Goal: Complete application form

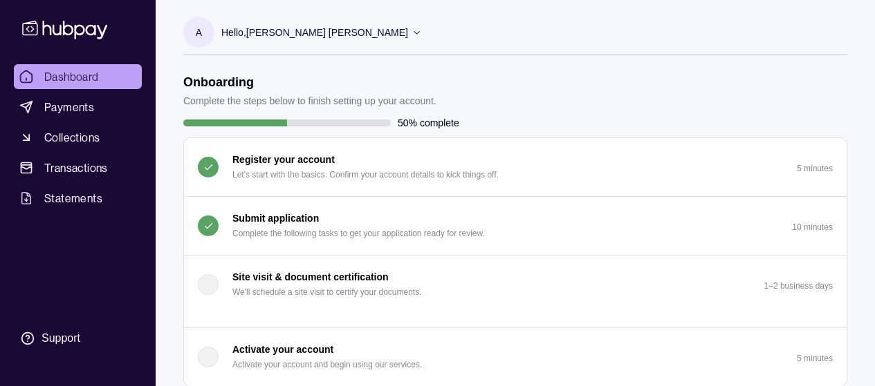
click at [311, 222] on p "Submit application" at bounding box center [275, 218] width 86 height 15
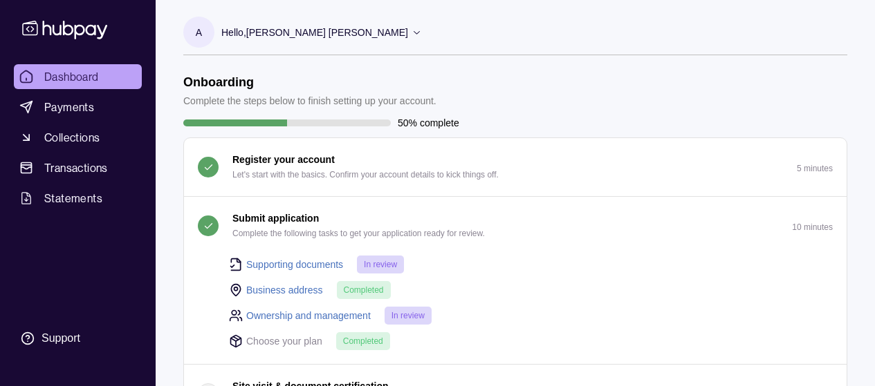
click at [314, 221] on p "Submit application" at bounding box center [275, 218] width 86 height 15
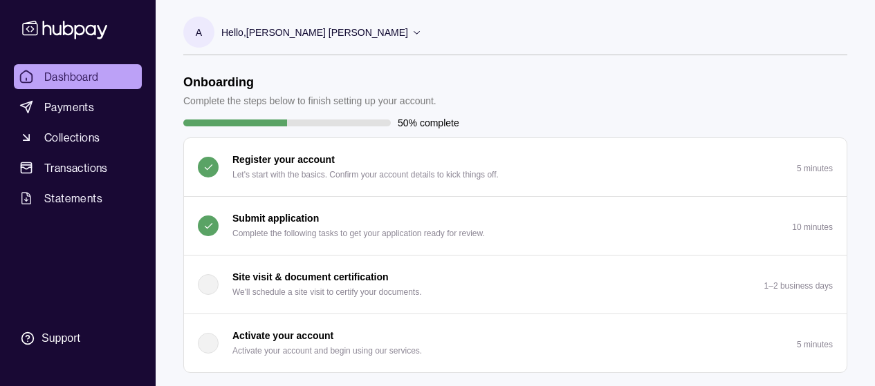
click at [309, 215] on p "Submit application" at bounding box center [275, 218] width 86 height 15
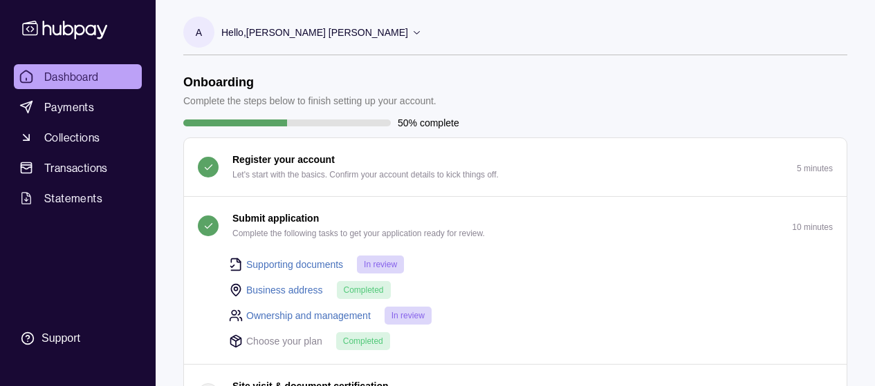
click at [309, 215] on p "Submit application" at bounding box center [275, 218] width 86 height 15
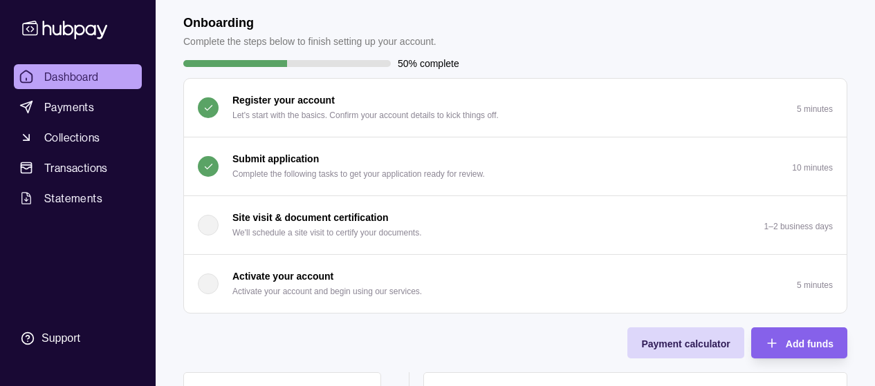
scroll to position [69, 0]
